Goal: Task Accomplishment & Management: Manage account settings

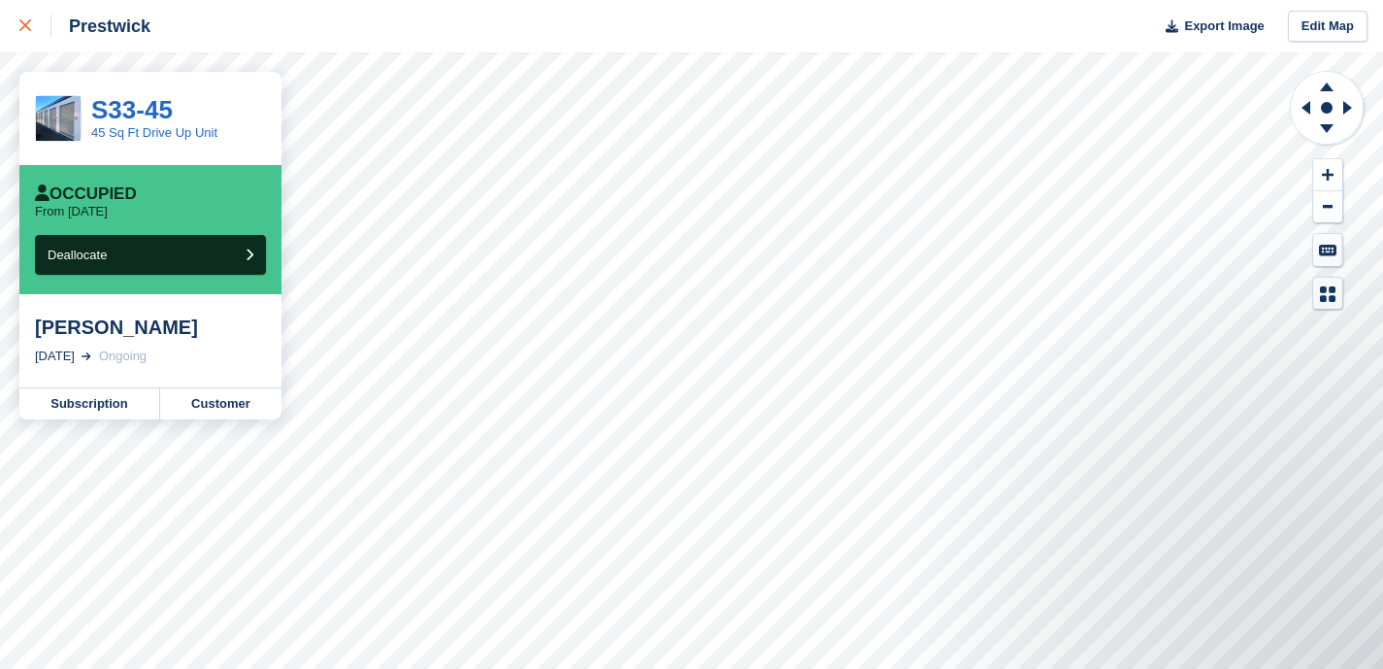
click at [29, 23] on icon at bounding box center [25, 25] width 12 height 12
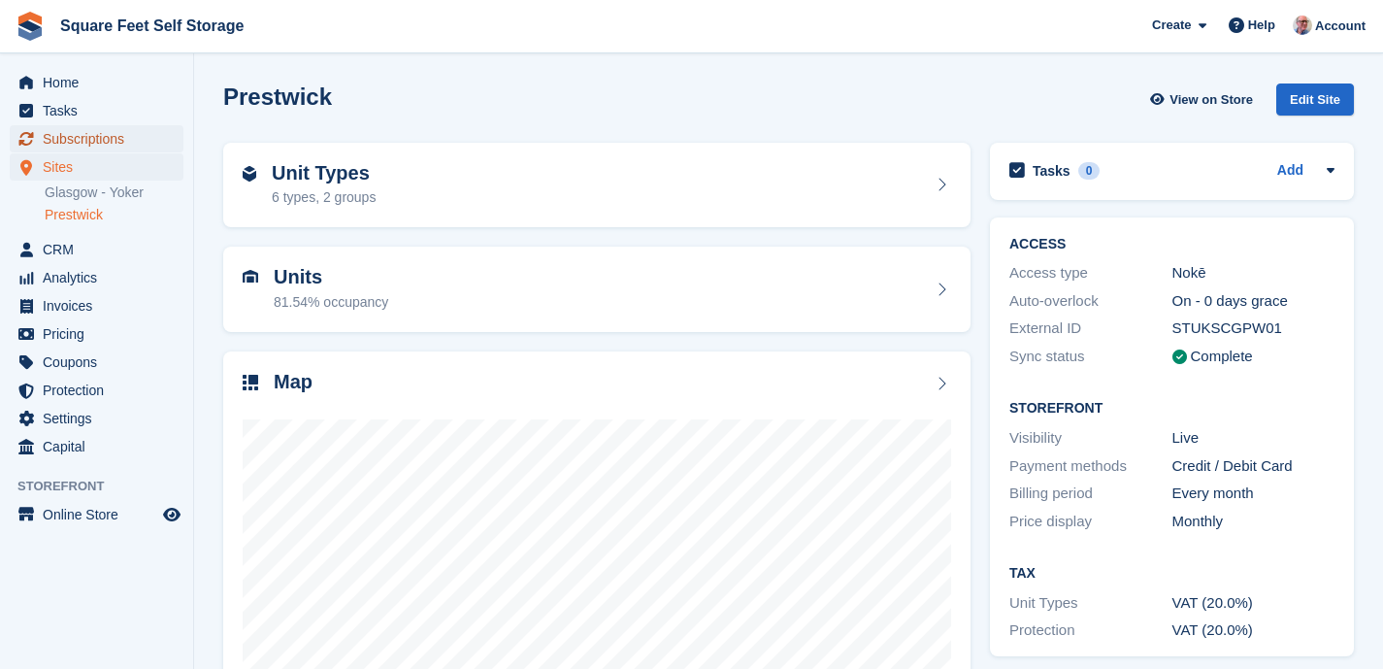
click at [108, 137] on span "Subscriptions" at bounding box center [101, 138] width 116 height 27
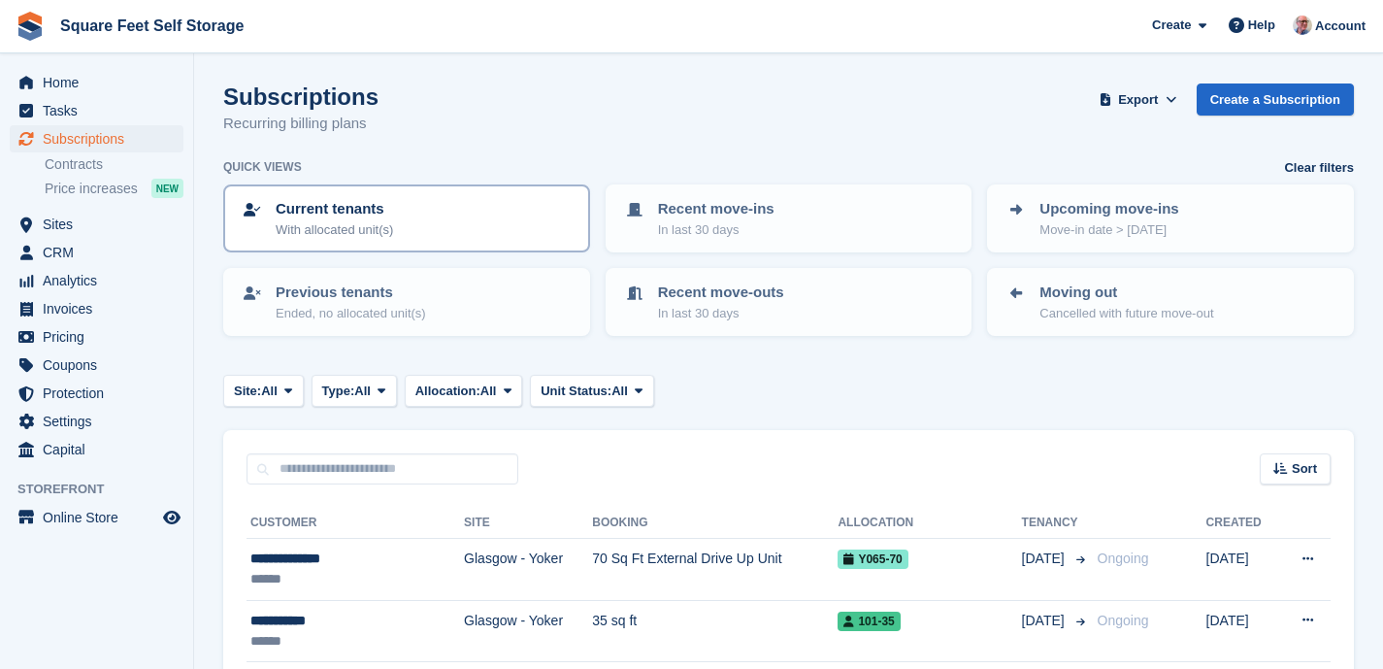
click at [407, 233] on div "Current tenants With allocated unit(s)" at bounding box center [407, 218] width 332 height 41
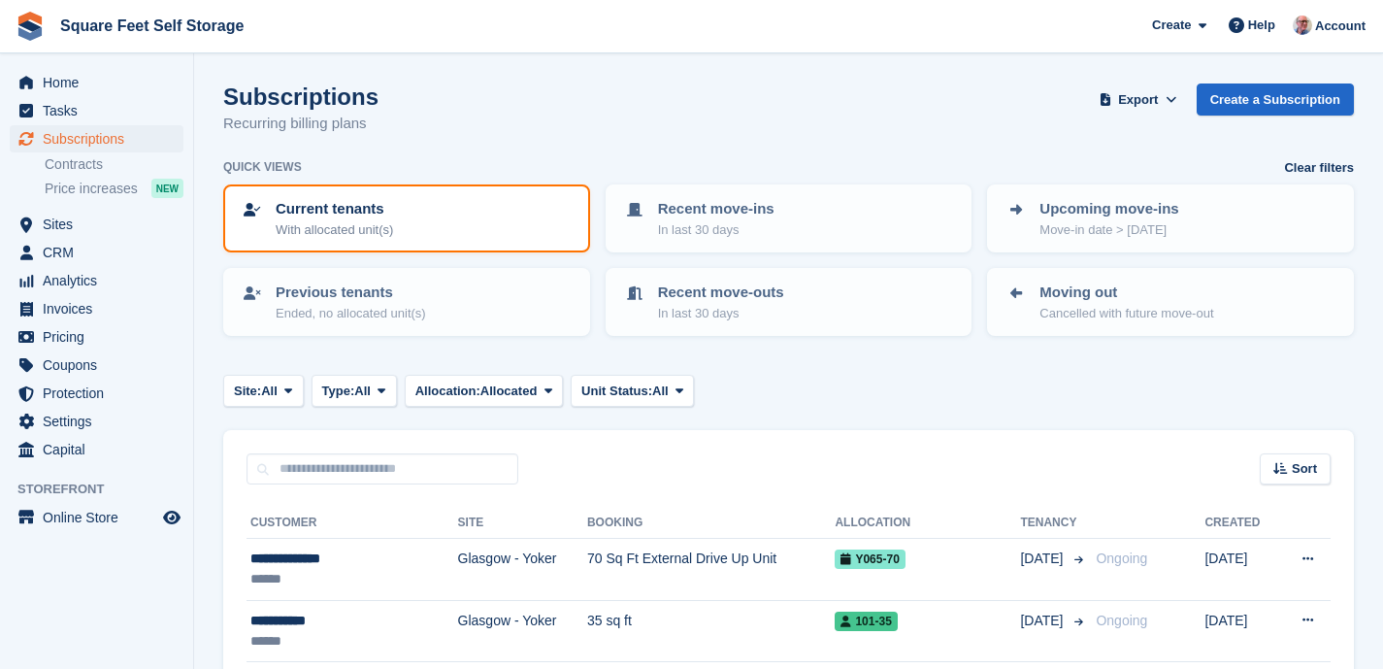
click at [404, 218] on div "Current tenants With allocated unit(s)" at bounding box center [407, 218] width 332 height 41
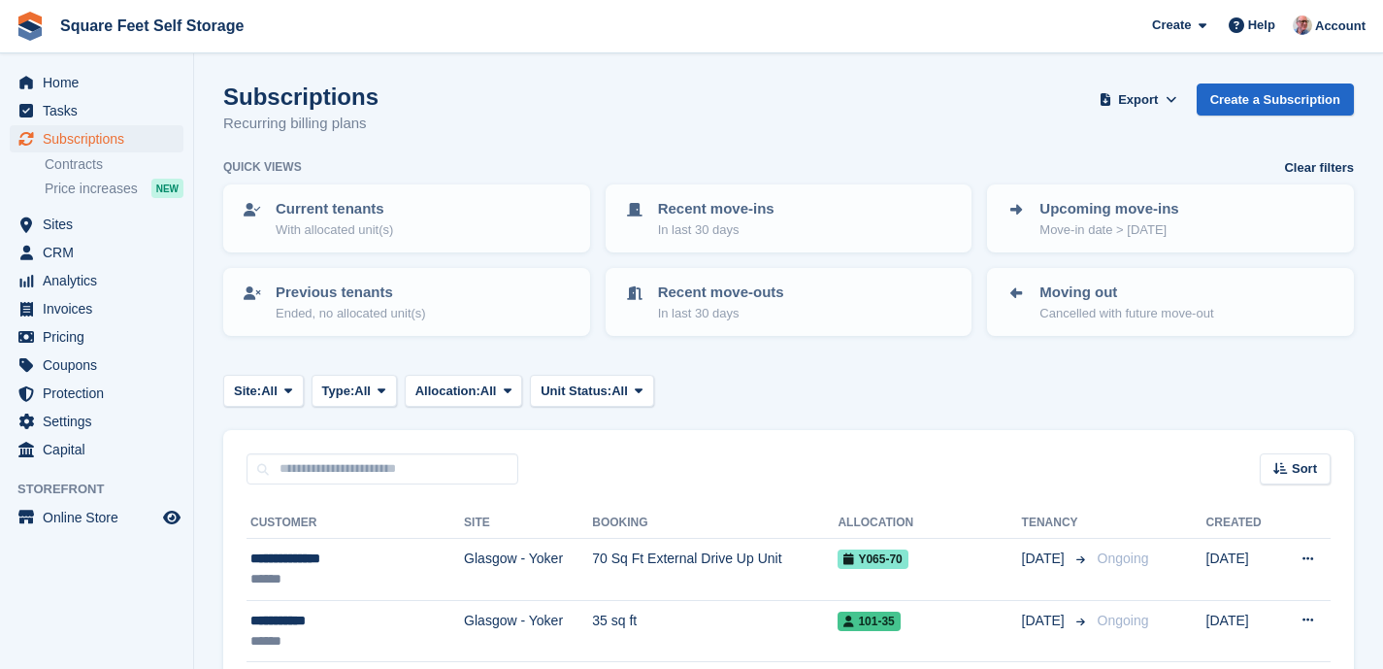
click at [404, 218] on div "Current tenants With allocated unit(s)" at bounding box center [407, 218] width 332 height 41
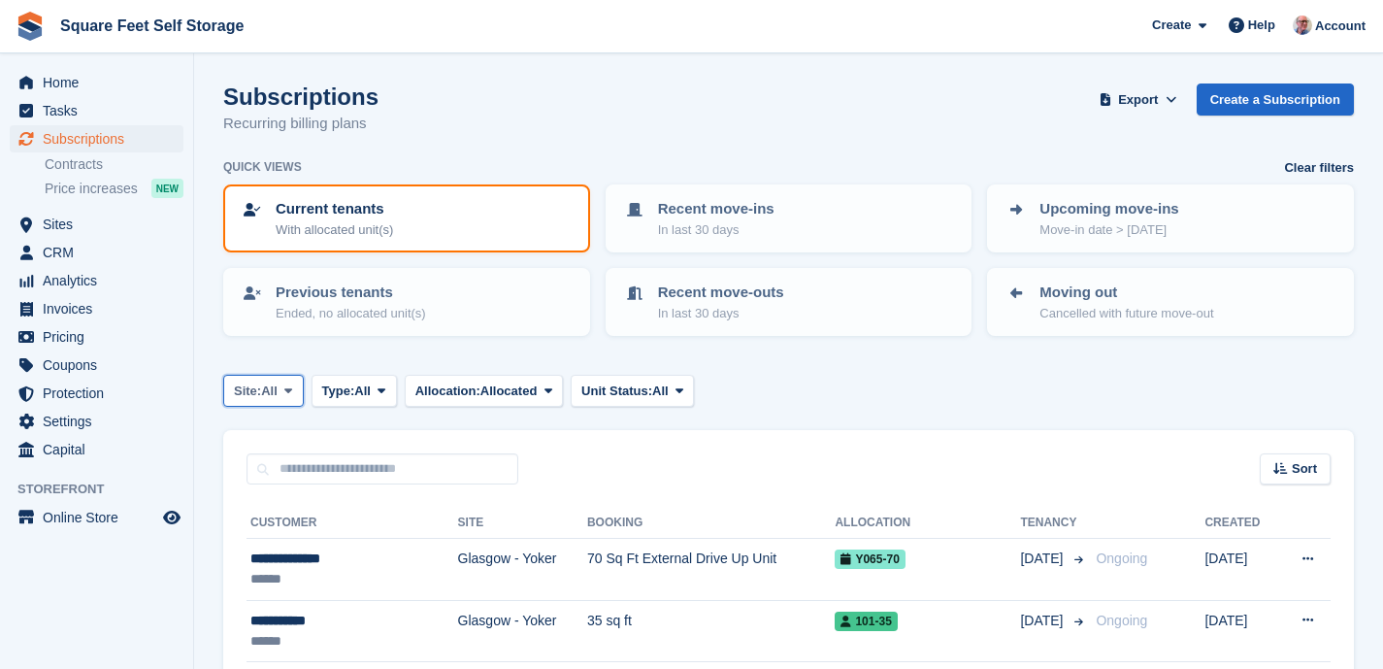
click at [277, 389] on span "All" at bounding box center [269, 390] width 16 height 19
click at [279, 498] on link "Prestwick" at bounding box center [316, 506] width 169 height 35
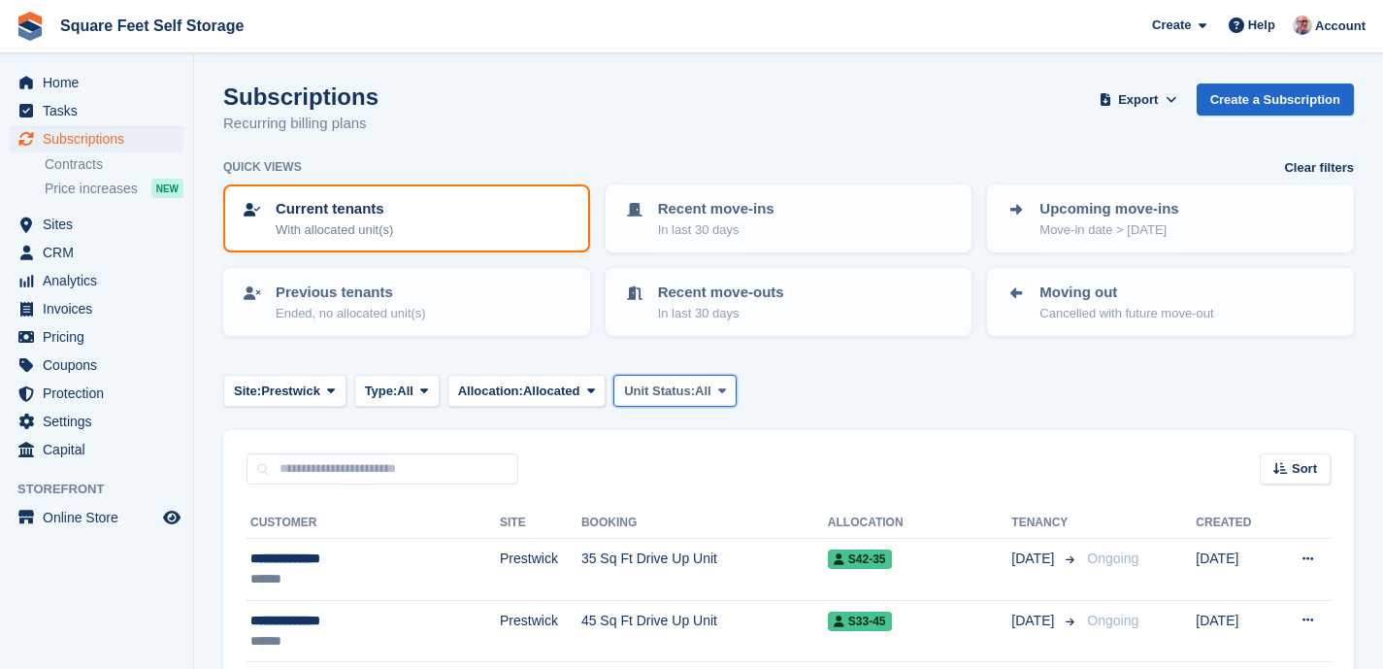
click at [730, 393] on span at bounding box center [722, 390] width 16 height 16
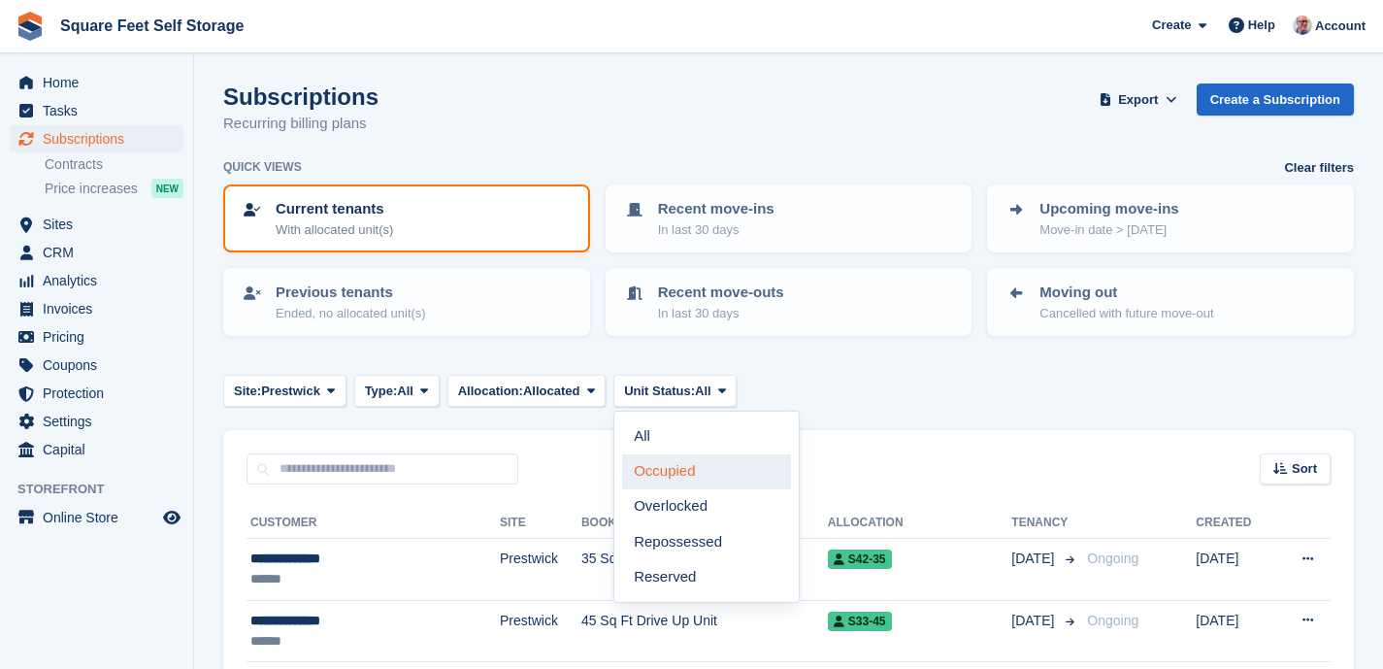
click at [715, 477] on link "Occupied" at bounding box center [706, 471] width 169 height 35
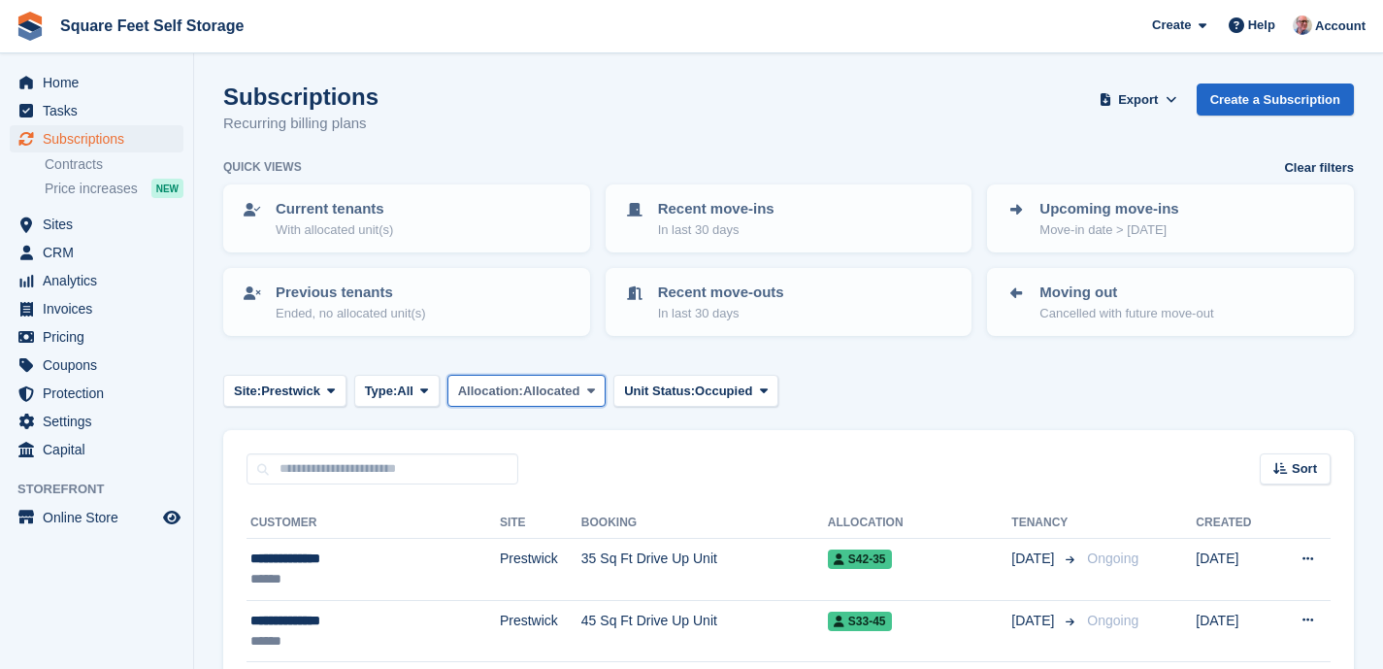
click at [595, 392] on icon at bounding box center [591, 390] width 8 height 13
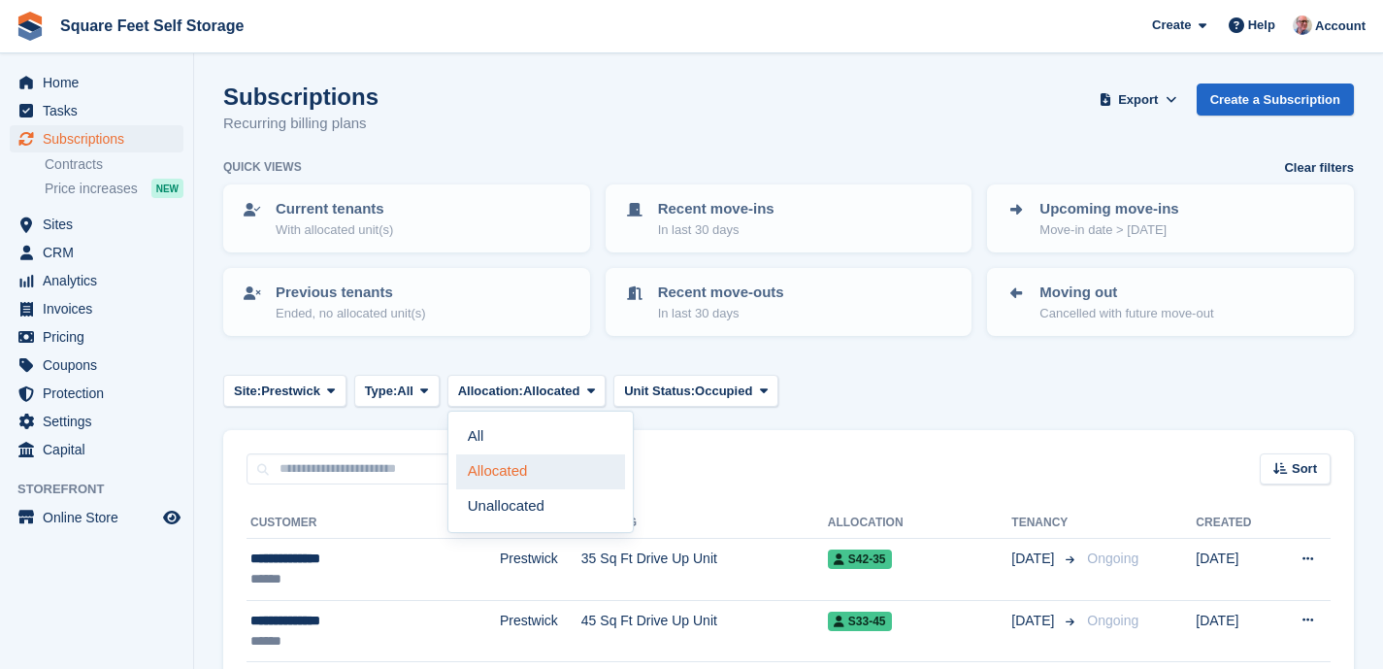
click at [553, 473] on link "Allocated" at bounding box center [540, 471] width 169 height 35
click at [428, 387] on icon at bounding box center [424, 390] width 8 height 13
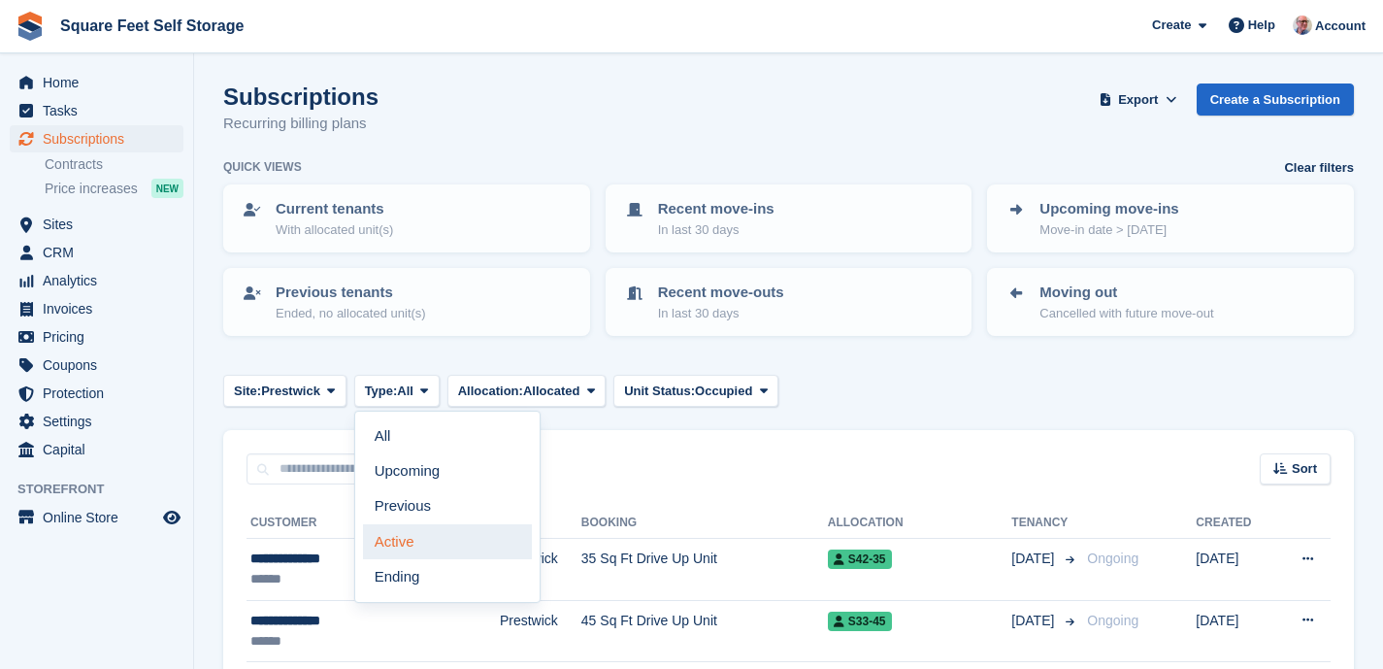
click at [438, 537] on link "Active" at bounding box center [447, 541] width 169 height 35
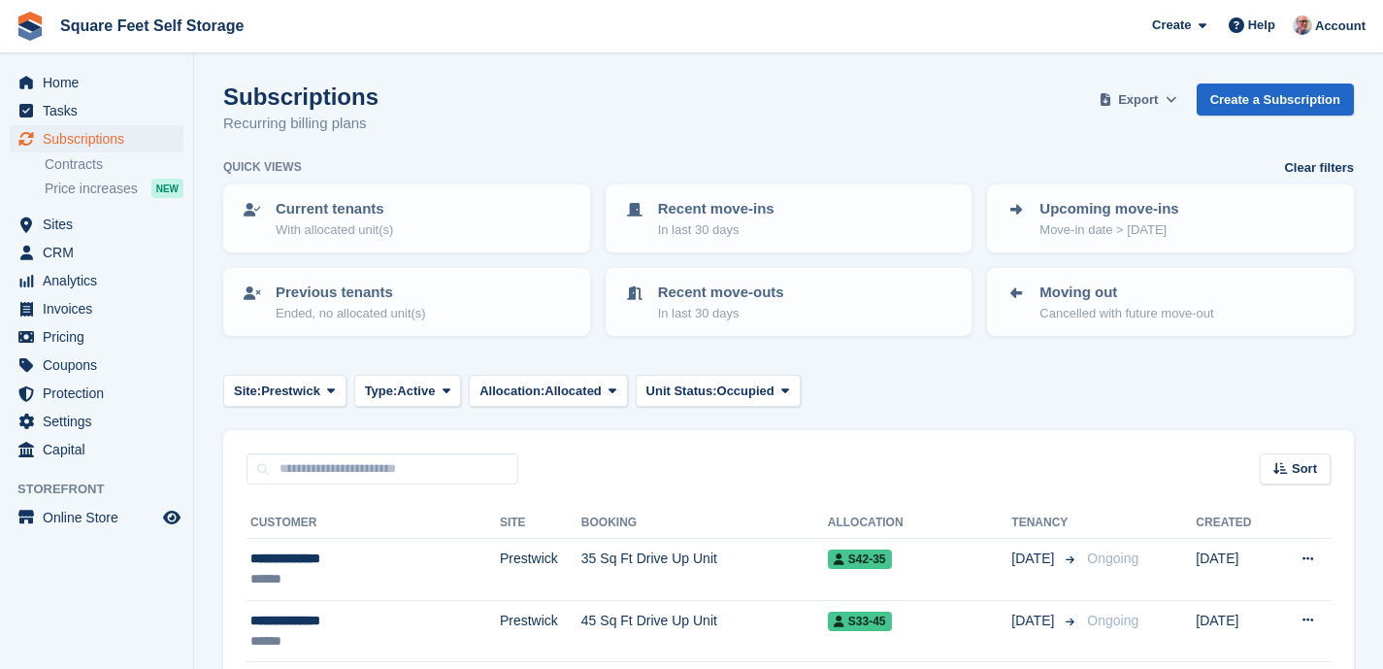
click at [1142, 98] on span "Export" at bounding box center [1138, 99] width 40 height 19
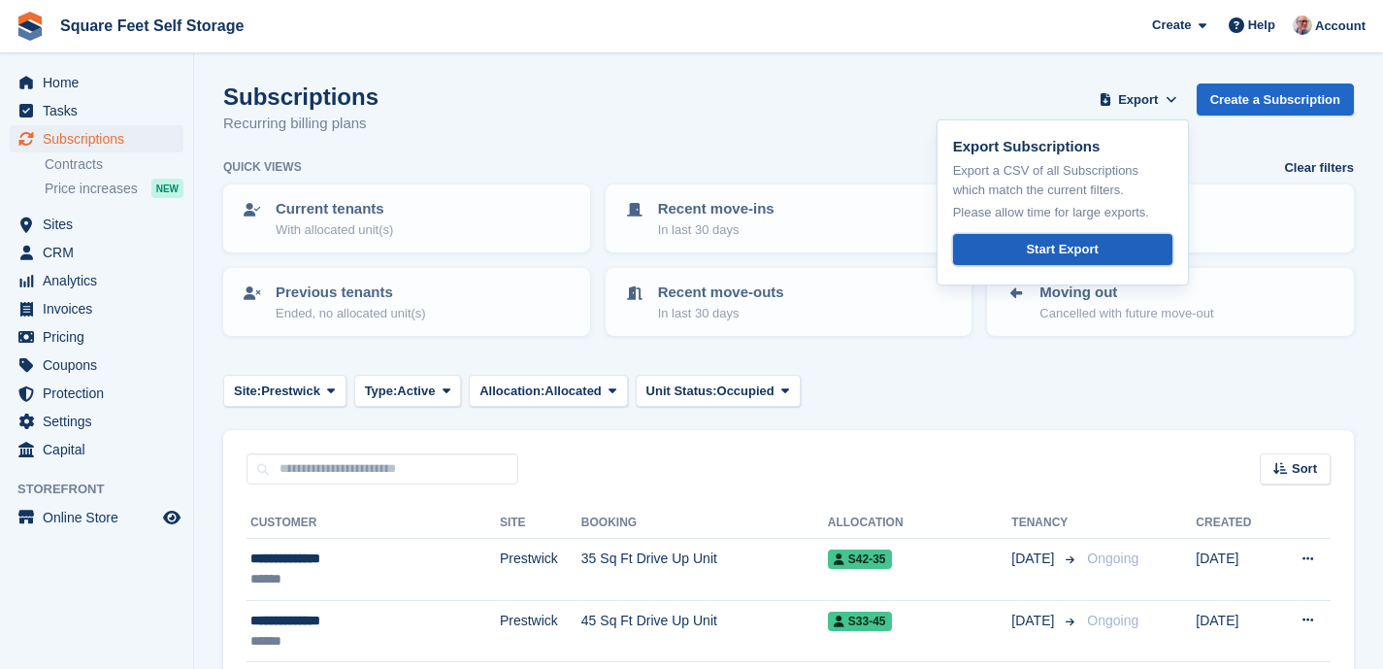
click at [1071, 248] on div "Start Export" at bounding box center [1062, 249] width 72 height 19
click at [1122, 15] on span "Square Feet Self Storage Create Subscription Invoice Contact Deal Discount Page…" at bounding box center [691, 26] width 1383 height 52
